Goal: Information Seeking & Learning: Learn about a topic

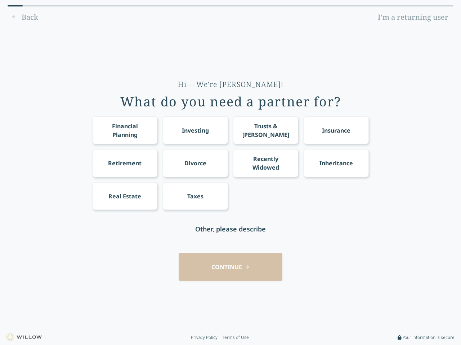
click at [230, 173] on div "Financial Planning Investing Trusts & [PERSON_NAME] Insurance Retirement Divorc…" at bounding box center [230, 164] width 276 height 94
click at [124, 130] on div "Financial Planning" at bounding box center [125, 130] width 52 height 17
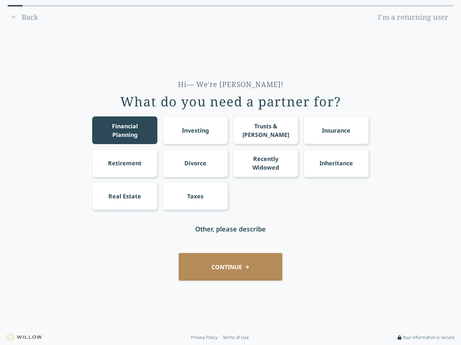
click at [195, 130] on div "Investing" at bounding box center [195, 130] width 27 height 9
click at [265, 130] on div "Trusts & [PERSON_NAME]" at bounding box center [266, 130] width 52 height 17
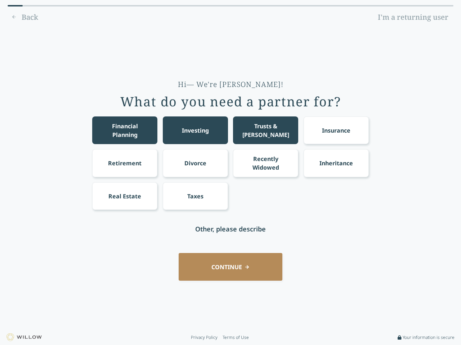
click at [336, 130] on div "Insurance" at bounding box center [336, 130] width 28 height 9
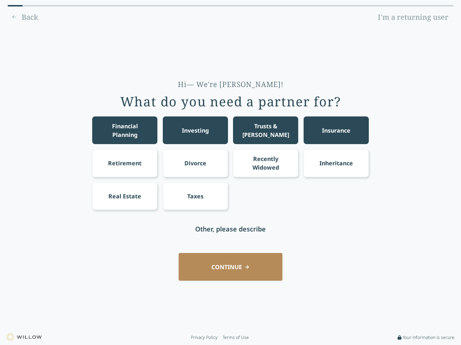
click at [124, 163] on div "Retirement" at bounding box center [124, 163] width 33 height 9
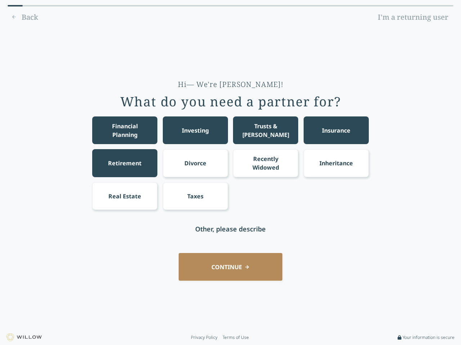
click at [195, 163] on div "Divorce" at bounding box center [195, 163] width 22 height 9
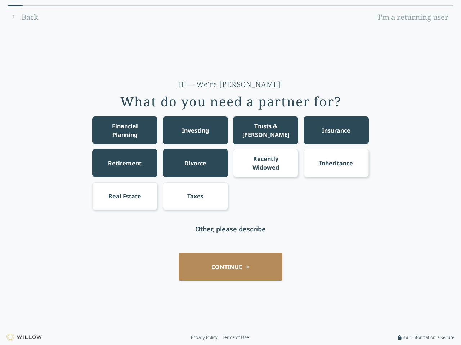
click at [265, 163] on div "Recently Widowed" at bounding box center [266, 163] width 52 height 17
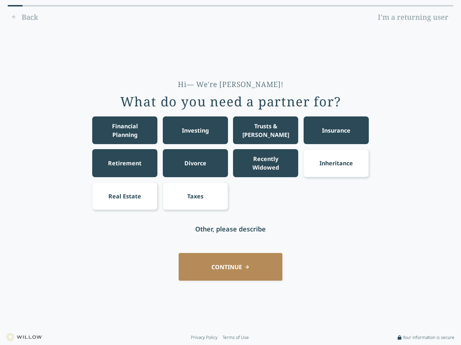
click at [336, 163] on div "Inheritance" at bounding box center [335, 163] width 33 height 9
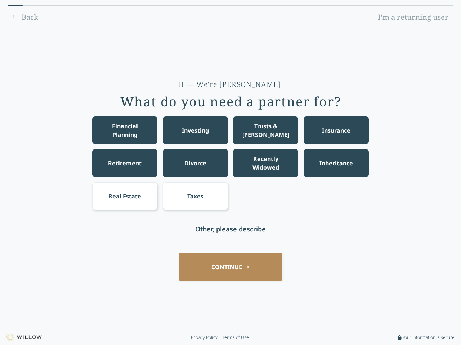
click at [124, 196] on div "Real Estate" at bounding box center [124, 196] width 33 height 9
